Goal: Find specific page/section: Find specific page/section

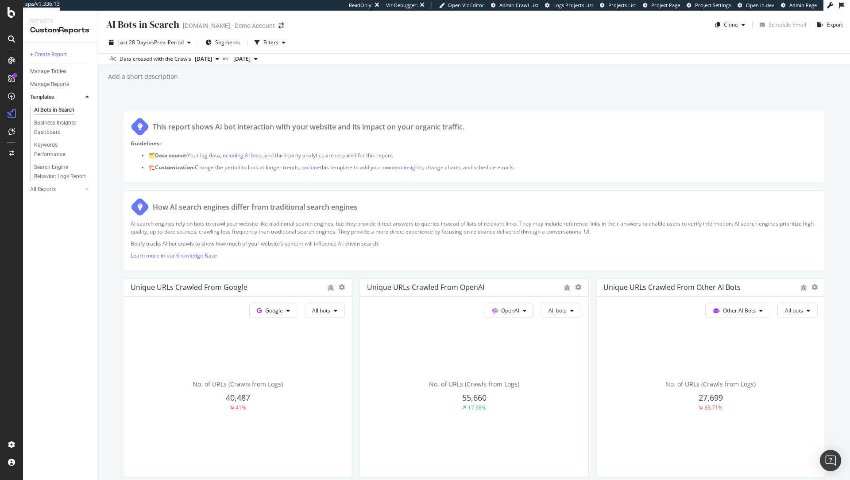
scroll to position [943, 0]
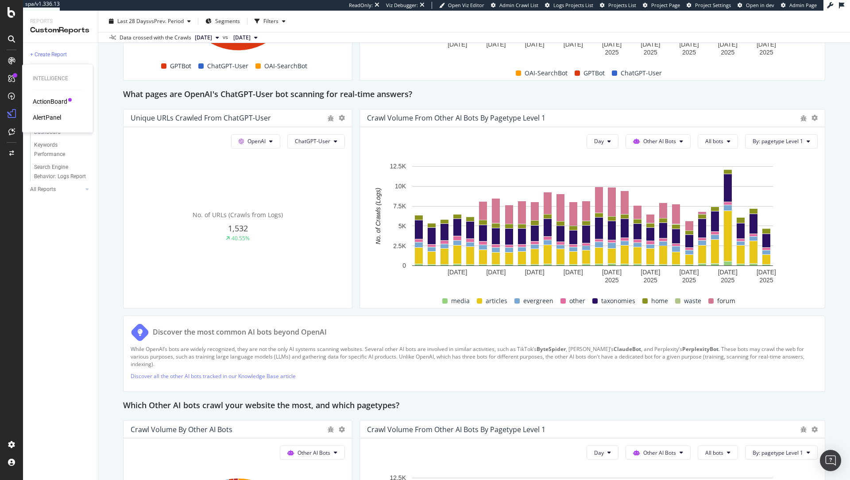
click at [47, 97] on div "ActionBoard" at bounding box center [50, 101] width 35 height 9
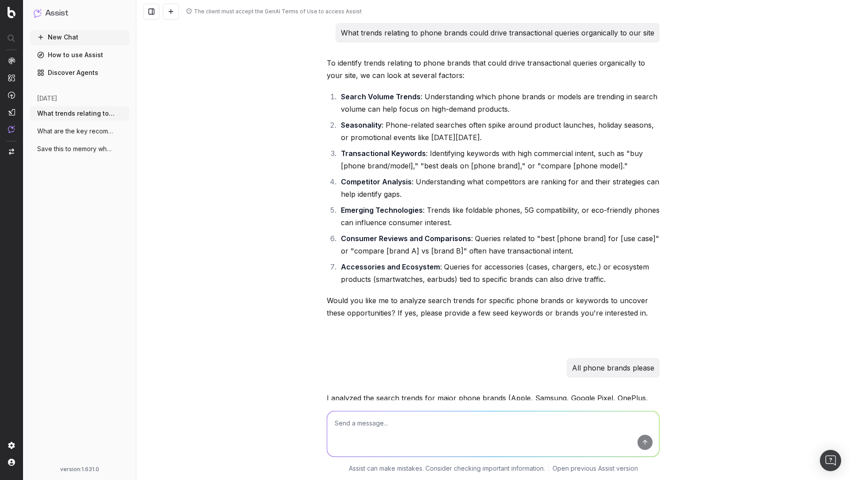
scroll to position [1032, 0]
